Goal: Task Accomplishment & Management: Complete application form

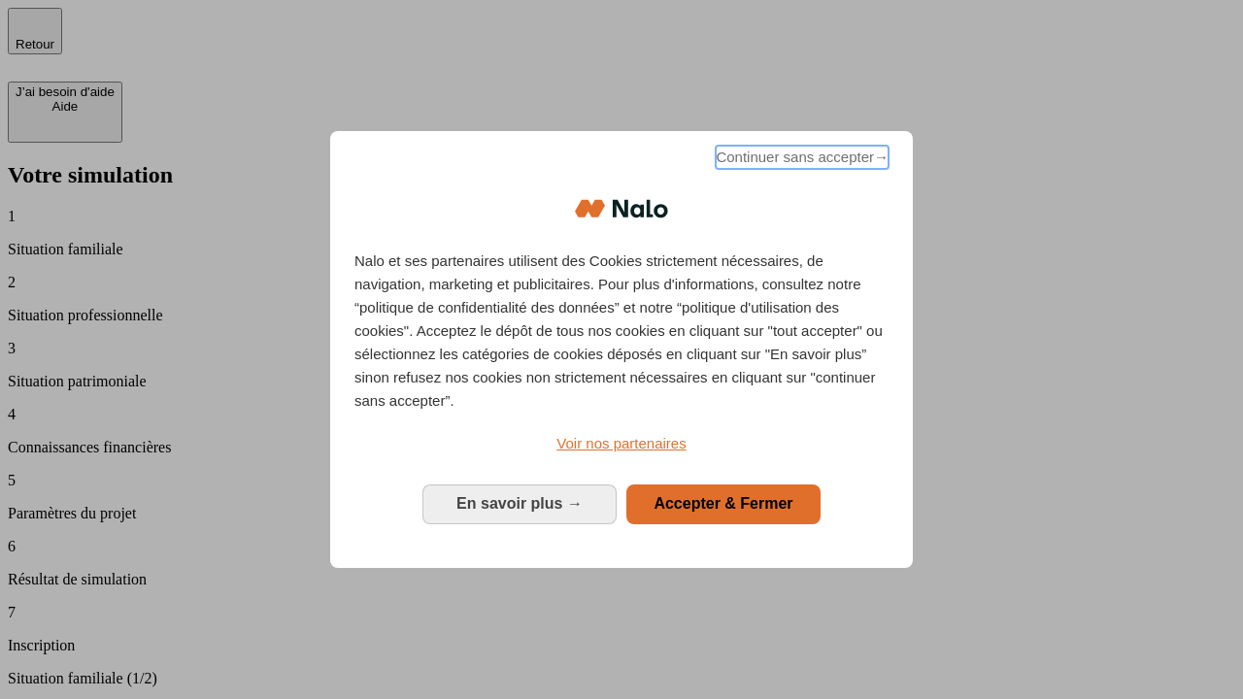
click at [800, 160] on span "Continuer sans accepter →" at bounding box center [801, 157] width 173 height 23
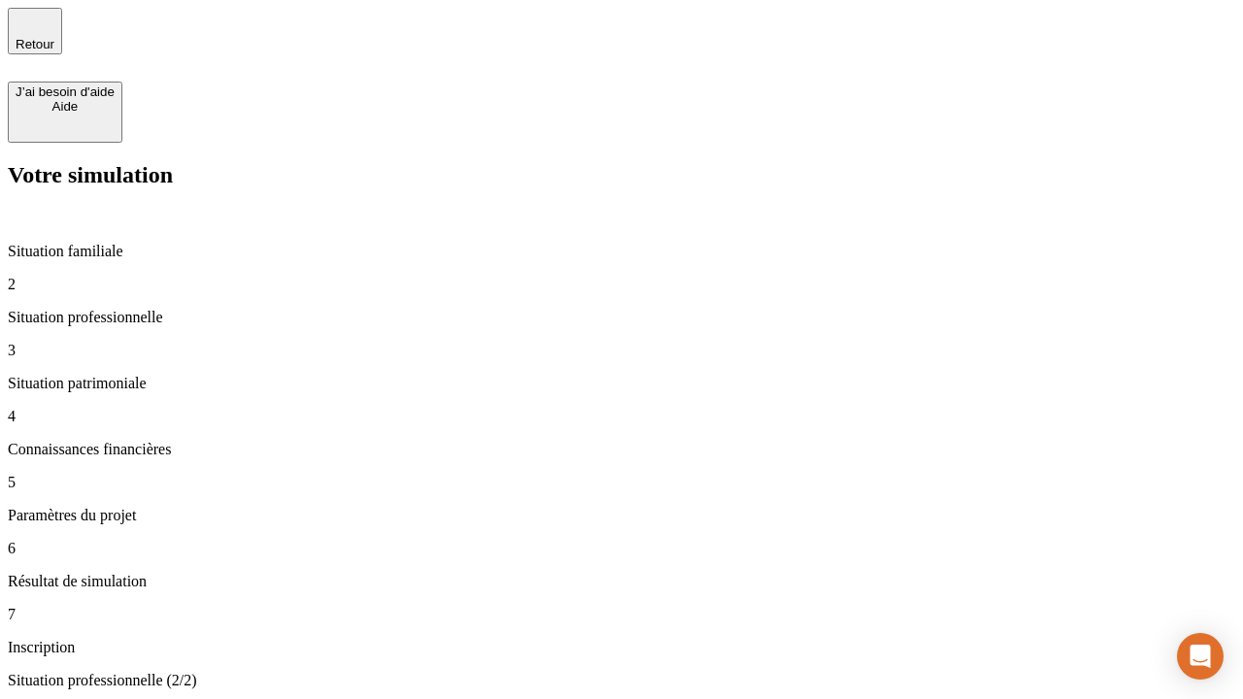
type input "30 000"
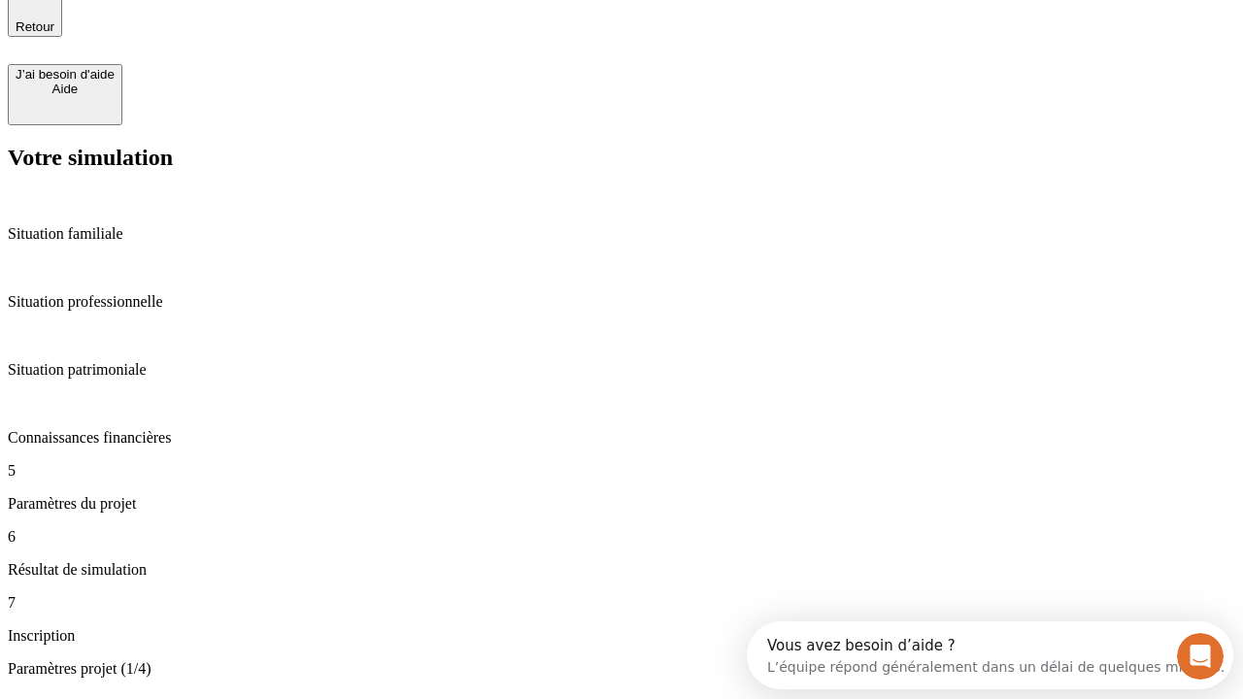
scroll to position [37, 0]
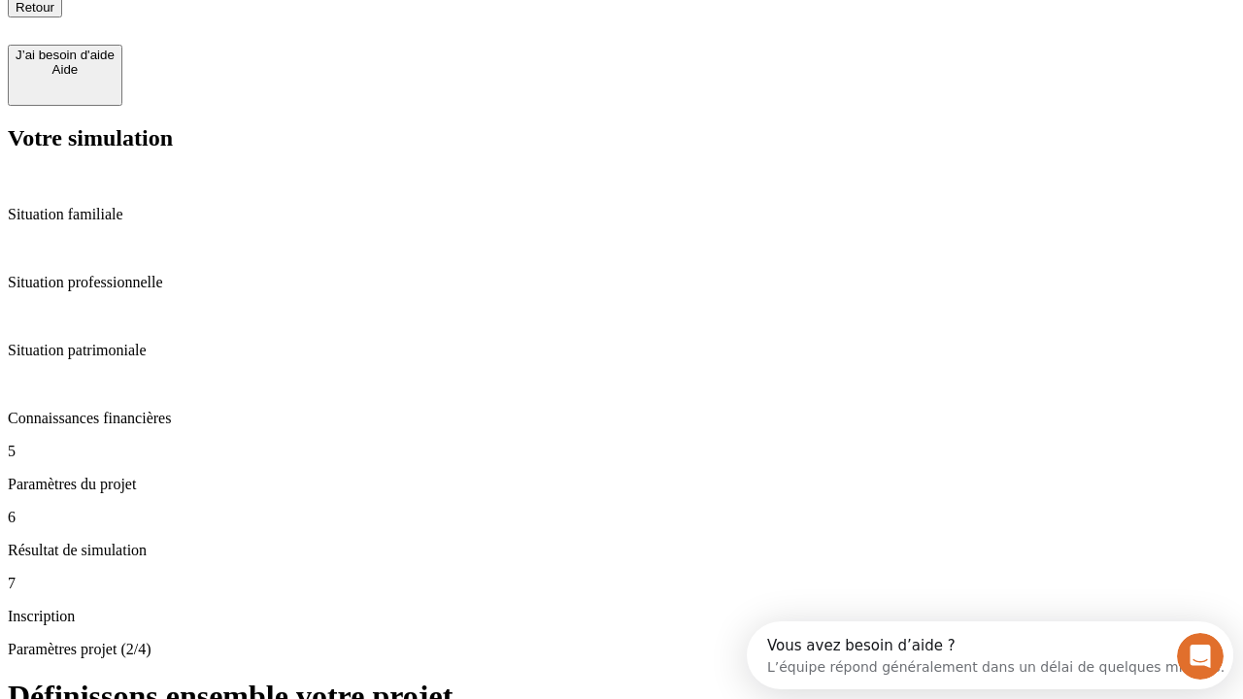
type input "25"
type input "1 000"
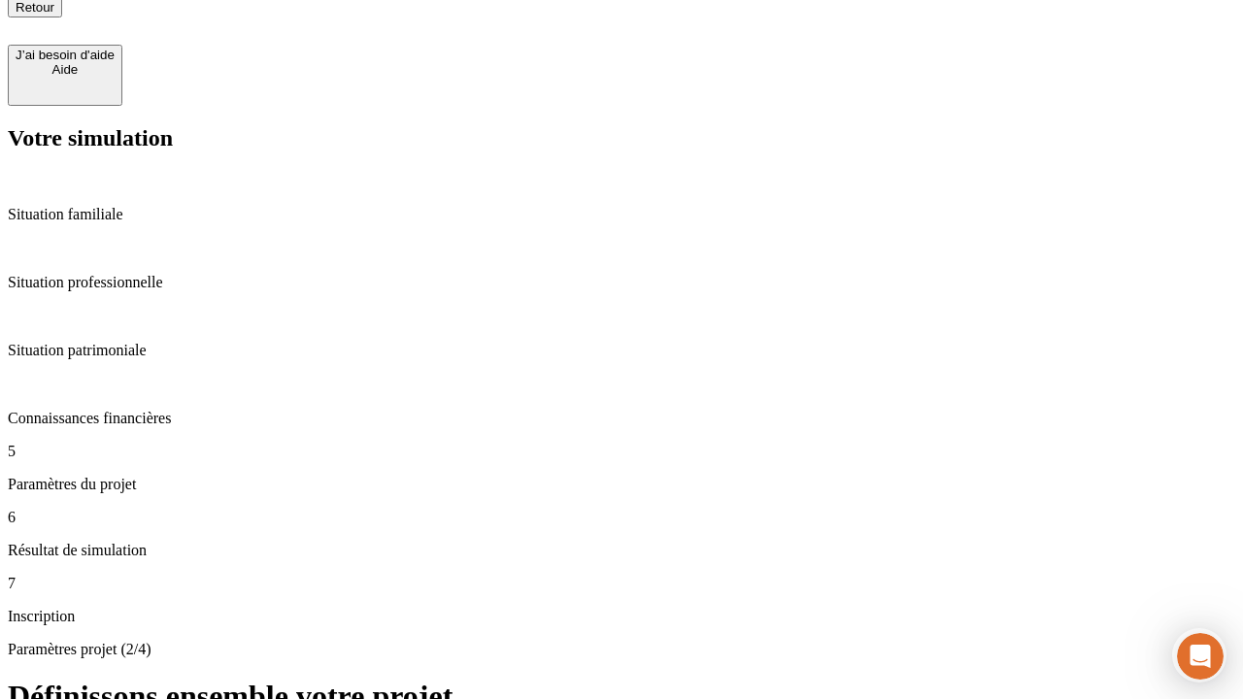
type input "640"
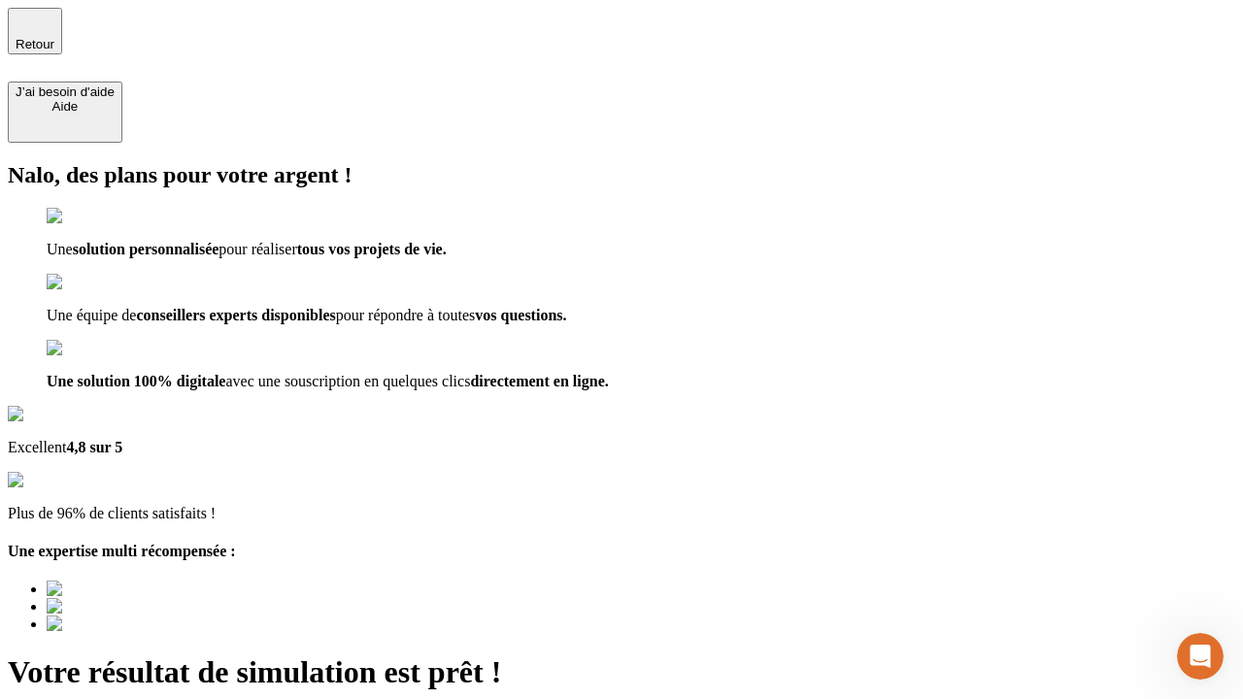
type input "[EMAIL_ADDRESS][PERSON_NAME][DOMAIN_NAME]"
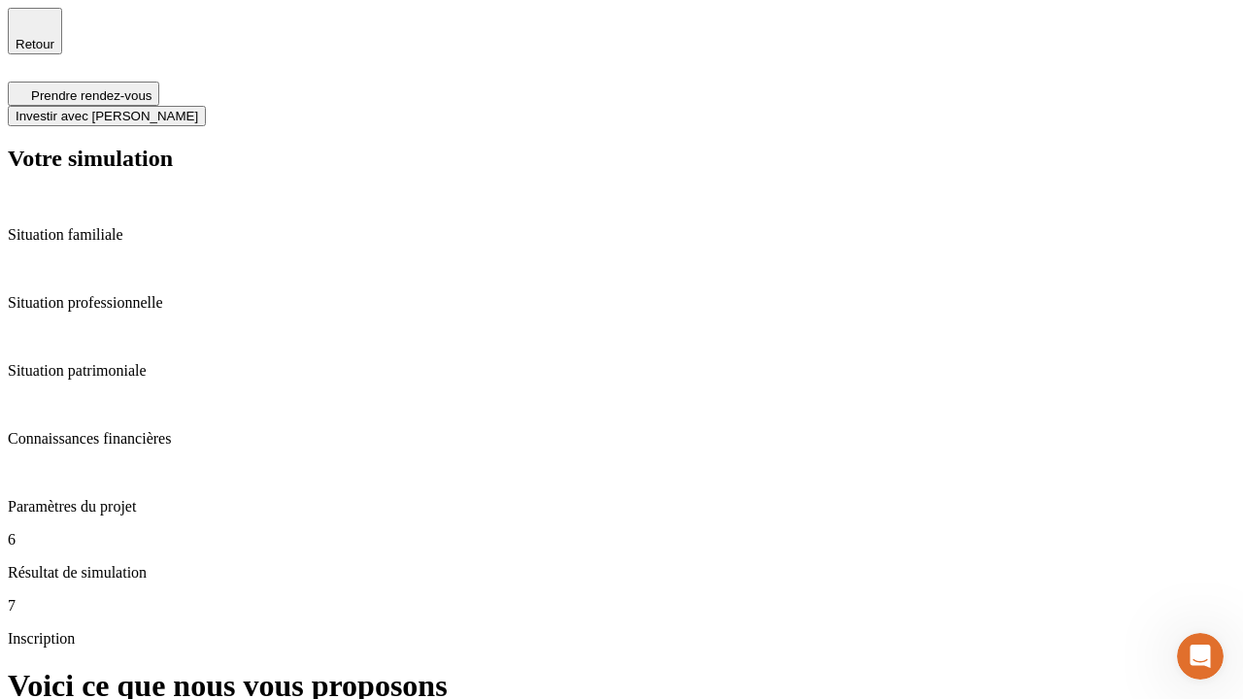
click at [198, 109] on span "Investir avec [PERSON_NAME]" at bounding box center [107, 116] width 183 height 15
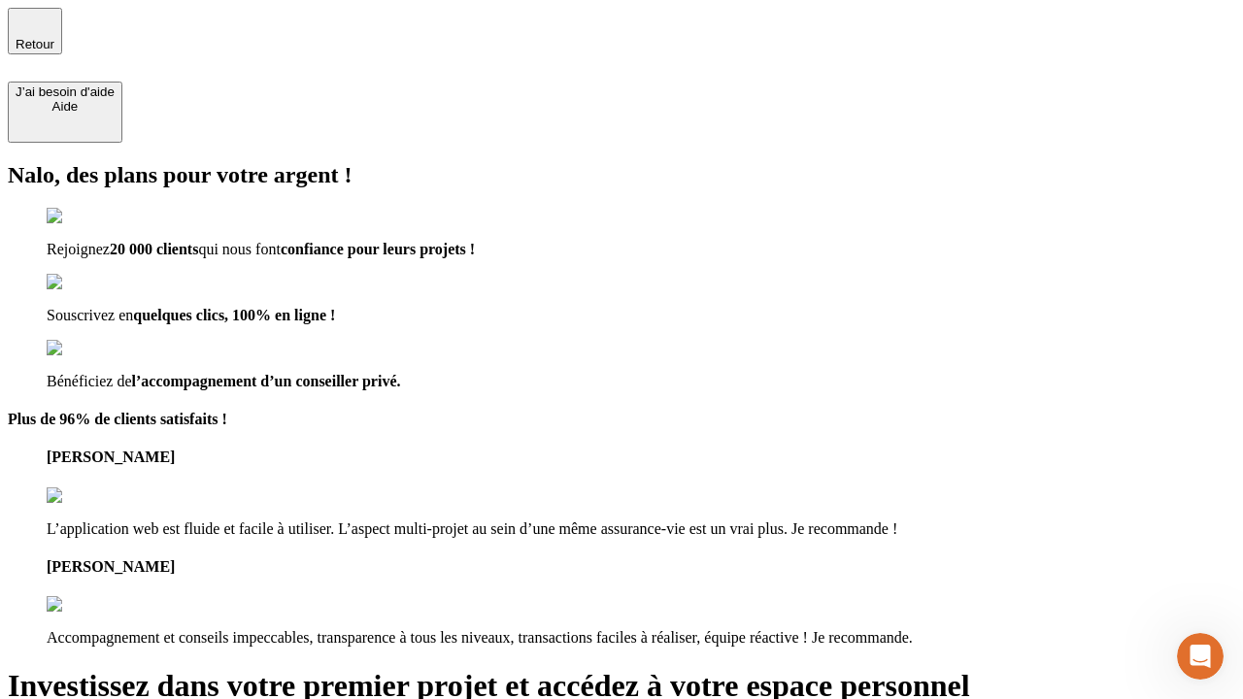
type input "[PERSON_NAME][EMAIL_ADDRESS][DOMAIN_NAME]"
